Goal: Transaction & Acquisition: Subscribe to service/newsletter

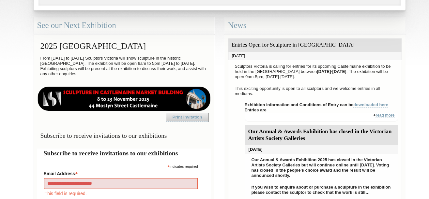
type input "**********"
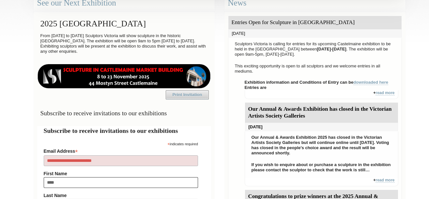
type input "*****"
type input "**********"
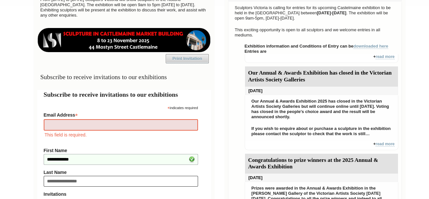
type input "**********"
